Goal: Task Accomplishment & Management: Use online tool/utility

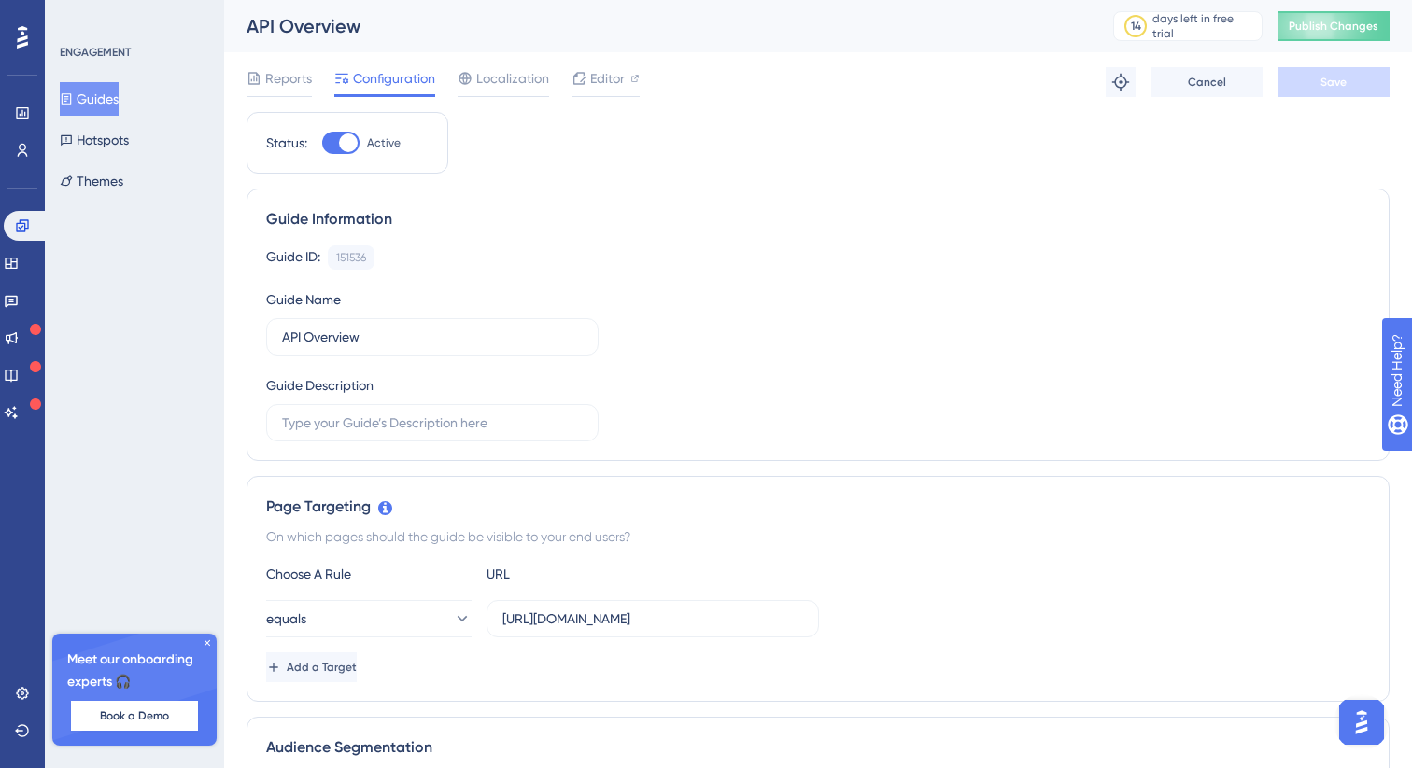
click at [104, 103] on button "Guides" at bounding box center [89, 99] width 59 height 34
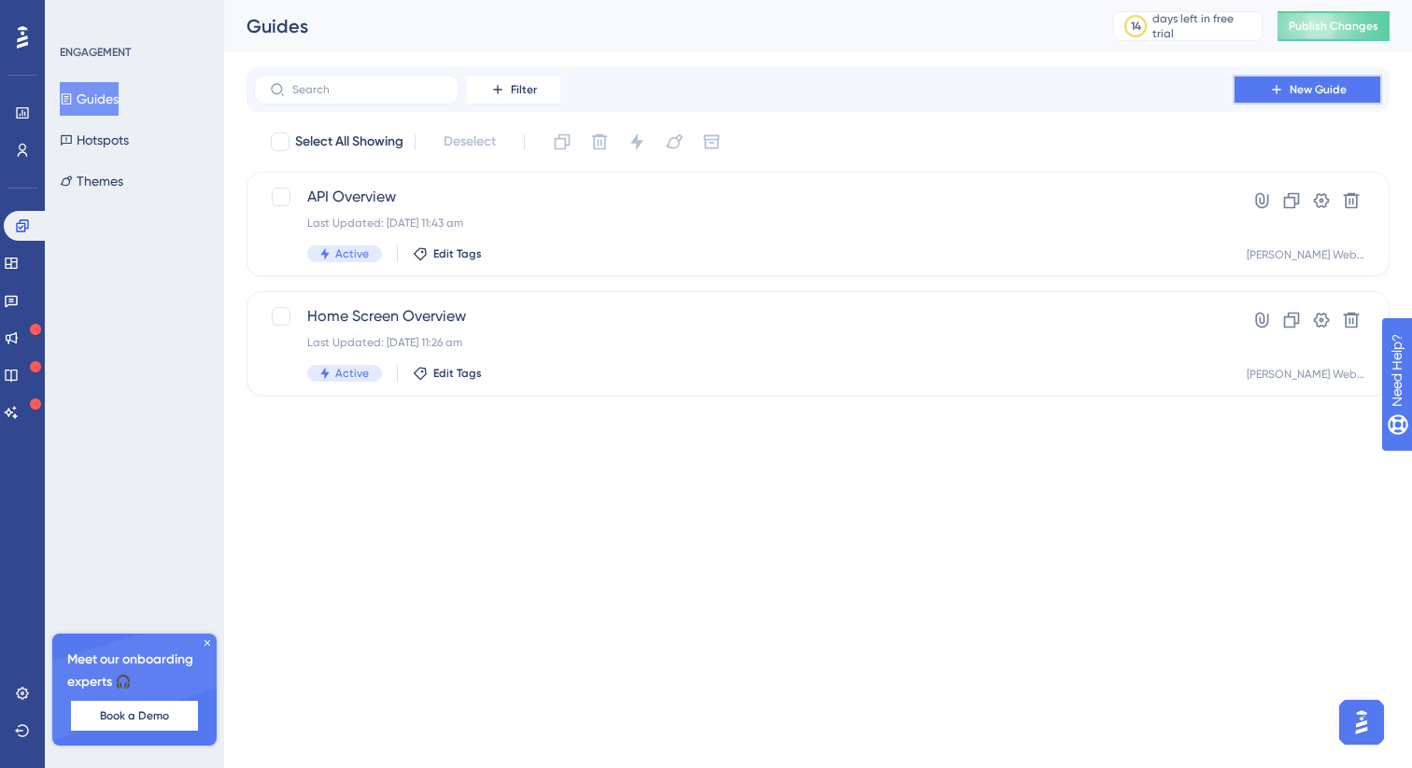
click at [1289, 92] on span "New Guide" at bounding box center [1317, 89] width 57 height 15
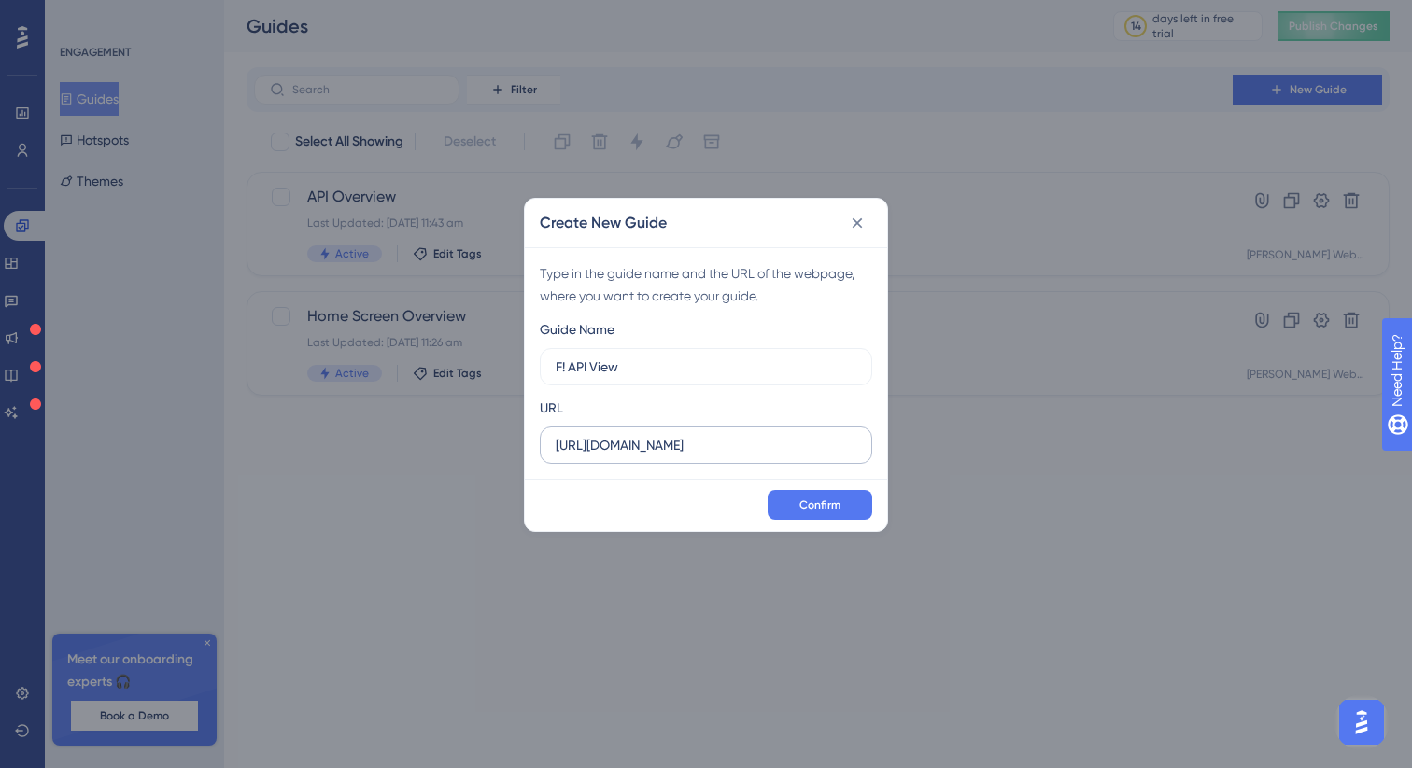
type input "F! API View"
click at [723, 445] on input "https://onboarderer.co.uk" at bounding box center [706, 445] width 301 height 21
paste input "f1-api-view"
type input "https://onboarderer.co.uk/f1-api-view.html"
click at [816, 500] on span "Confirm" at bounding box center [819, 505] width 41 height 15
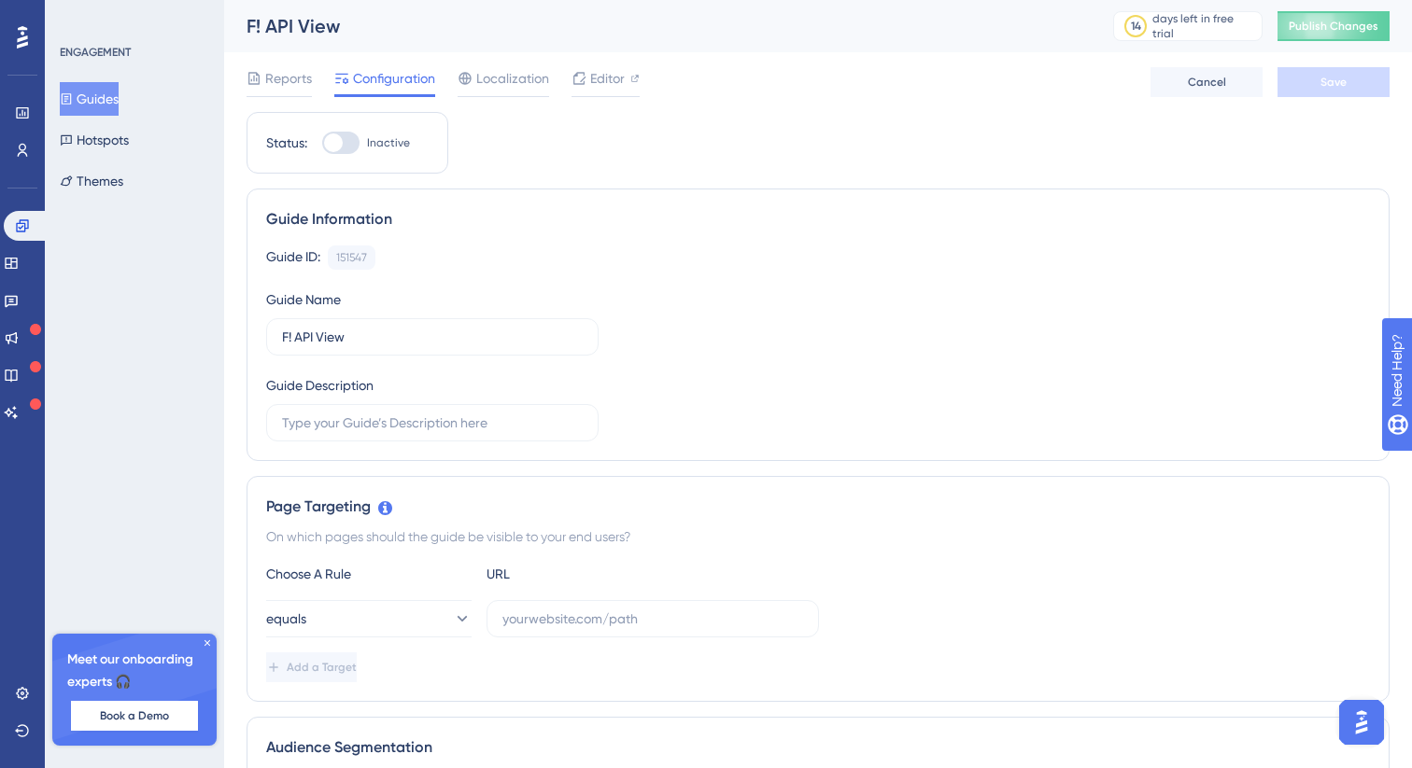
click at [97, 102] on button "Guides" at bounding box center [89, 99] width 59 height 34
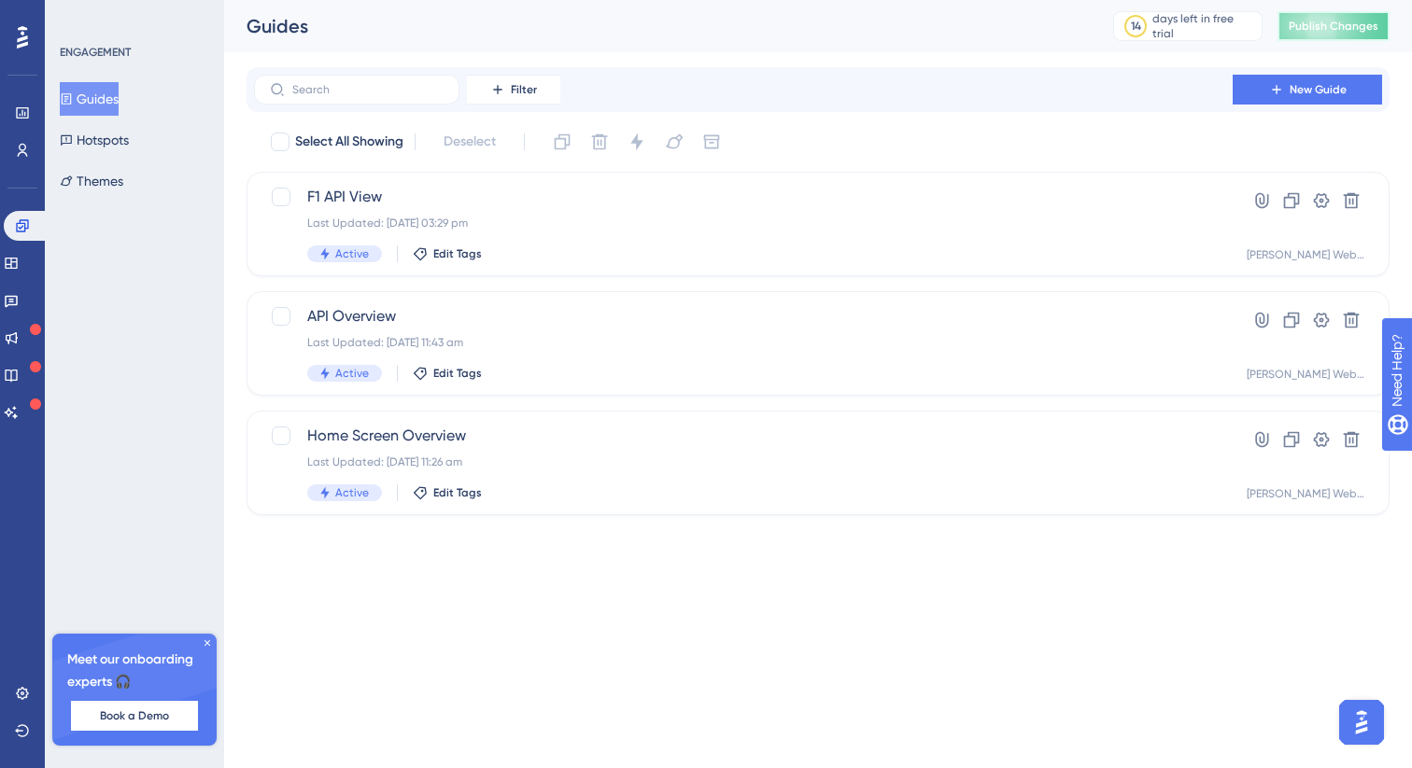
click at [1324, 23] on span "Publish Changes" at bounding box center [1333, 26] width 90 height 15
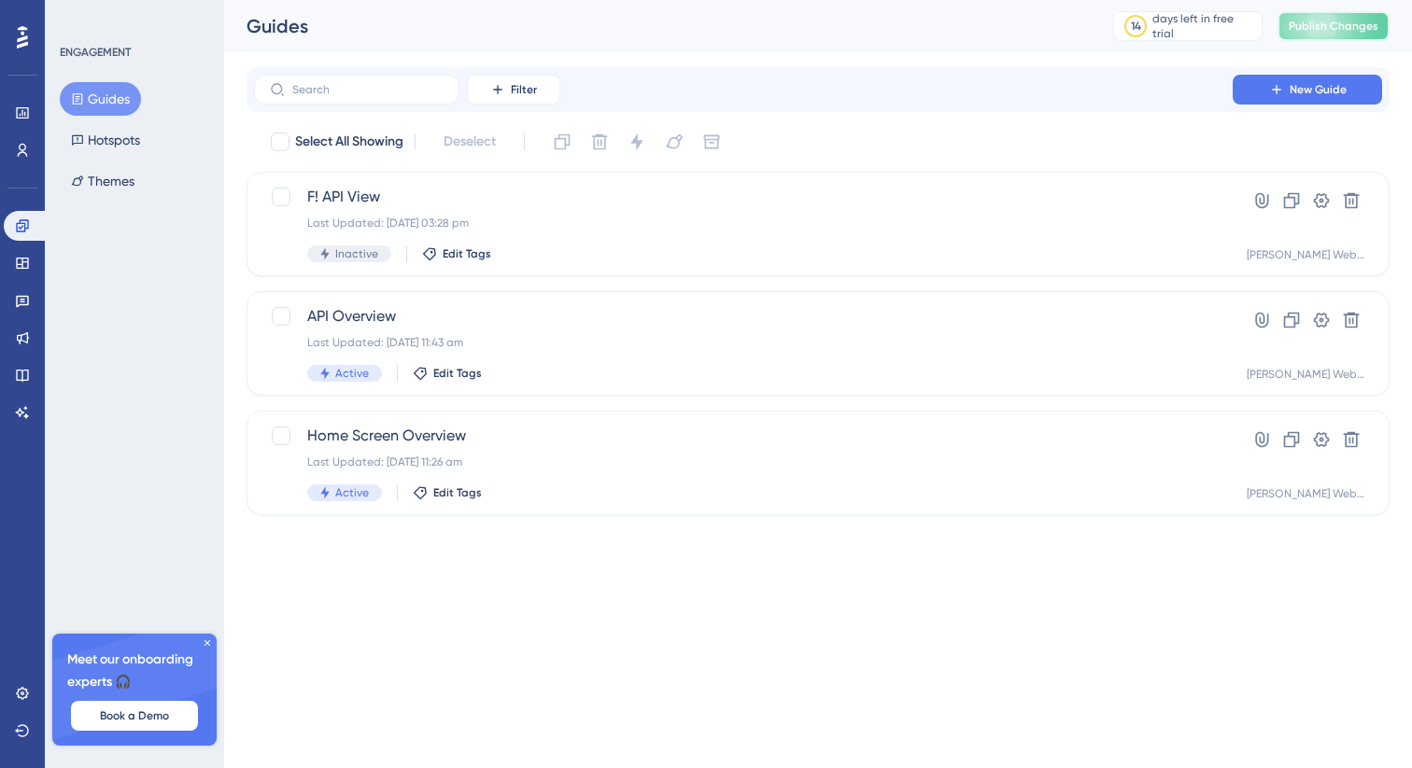
click at [1303, 35] on button "Publish Changes" at bounding box center [1333, 26] width 112 height 30
click at [564, 227] on div "Last Updated: [DATE] 03:28 pm" at bounding box center [743, 223] width 872 height 15
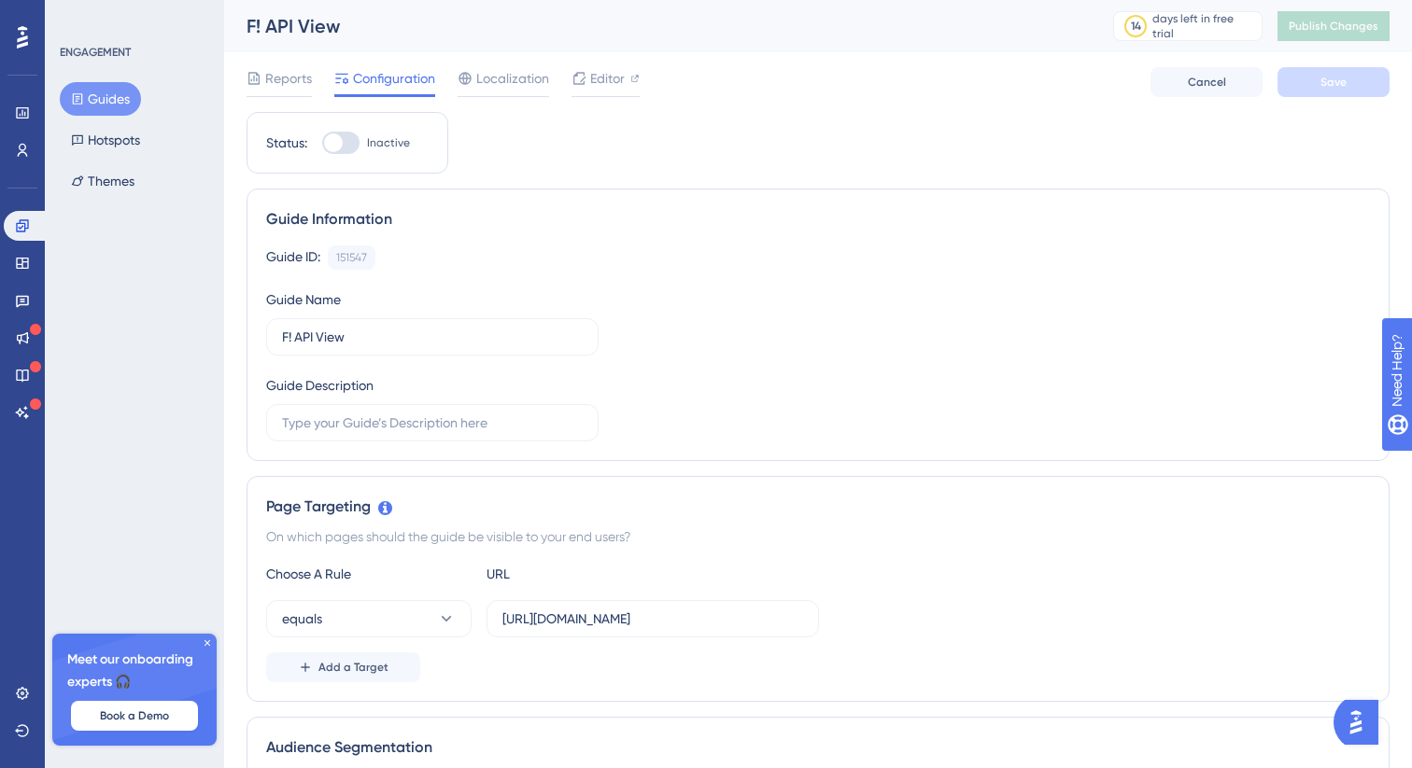
click at [342, 147] on div at bounding box center [340, 143] width 37 height 22
click at [322, 144] on input "Inactive" at bounding box center [321, 143] width 1 height 1
checkbox input "true"
click at [294, 336] on input "F! API View" at bounding box center [432, 337] width 301 height 21
type input "F1 API View"
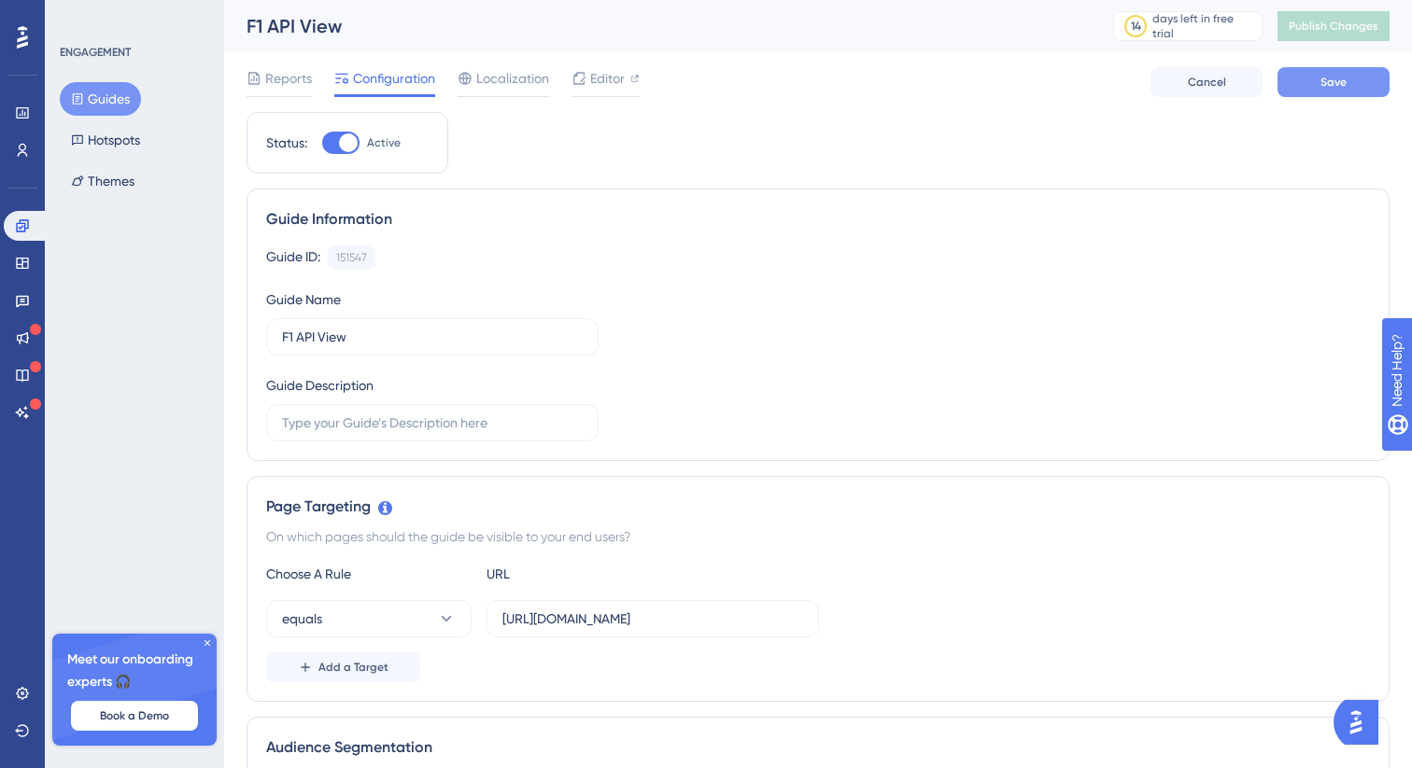
click at [1371, 91] on button "Save" at bounding box center [1333, 82] width 112 height 30
